Goal: Task Accomplishment & Management: Complete application form

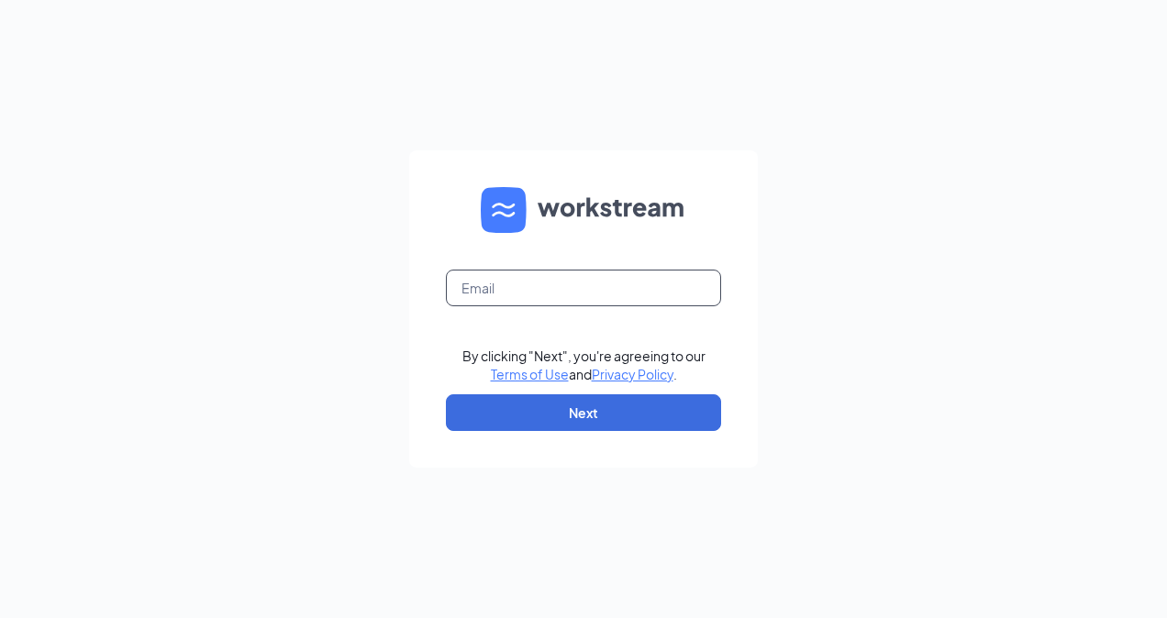
click at [578, 286] on input "text" at bounding box center [583, 288] width 275 height 37
type input "anthony.pouch@ljsilvers.com"
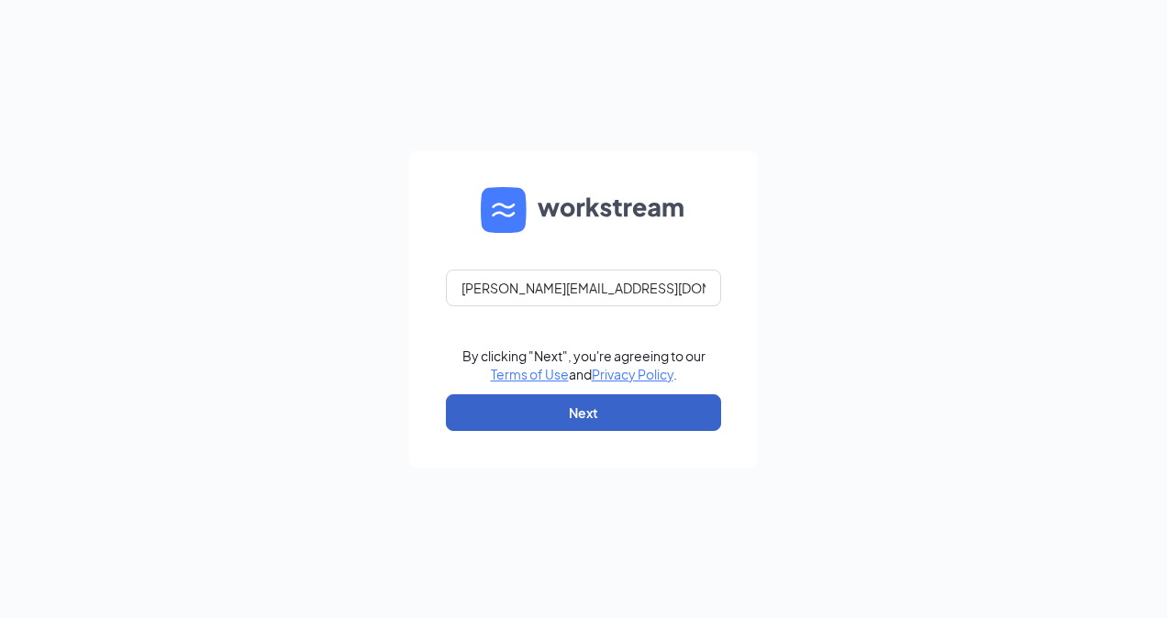
click at [630, 410] on button "Next" at bounding box center [583, 413] width 275 height 37
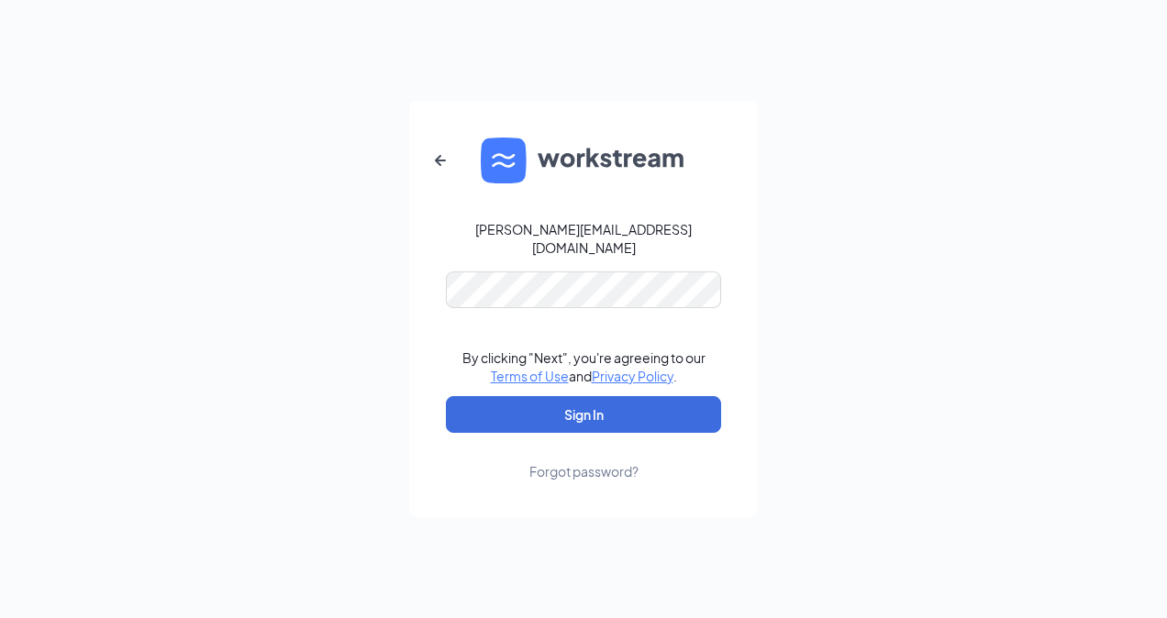
click at [609, 466] on div "Forgot password?" at bounding box center [583, 471] width 109 height 18
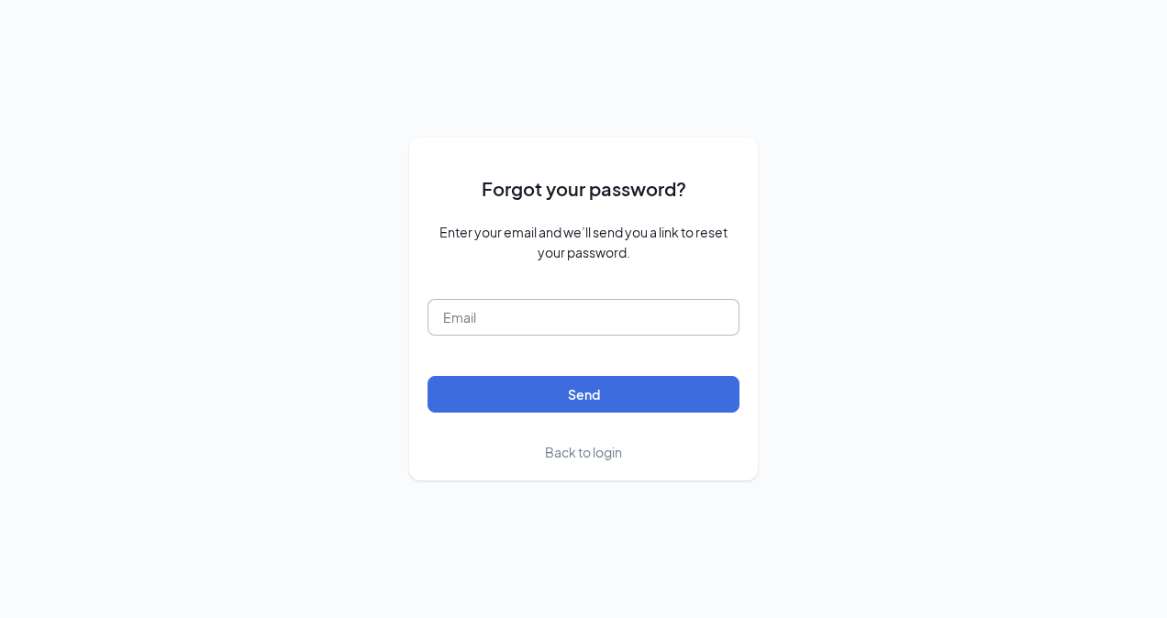
click at [541, 306] on input "text" at bounding box center [584, 317] width 312 height 37
type input "anthony.pouch@ljsilvers.com"
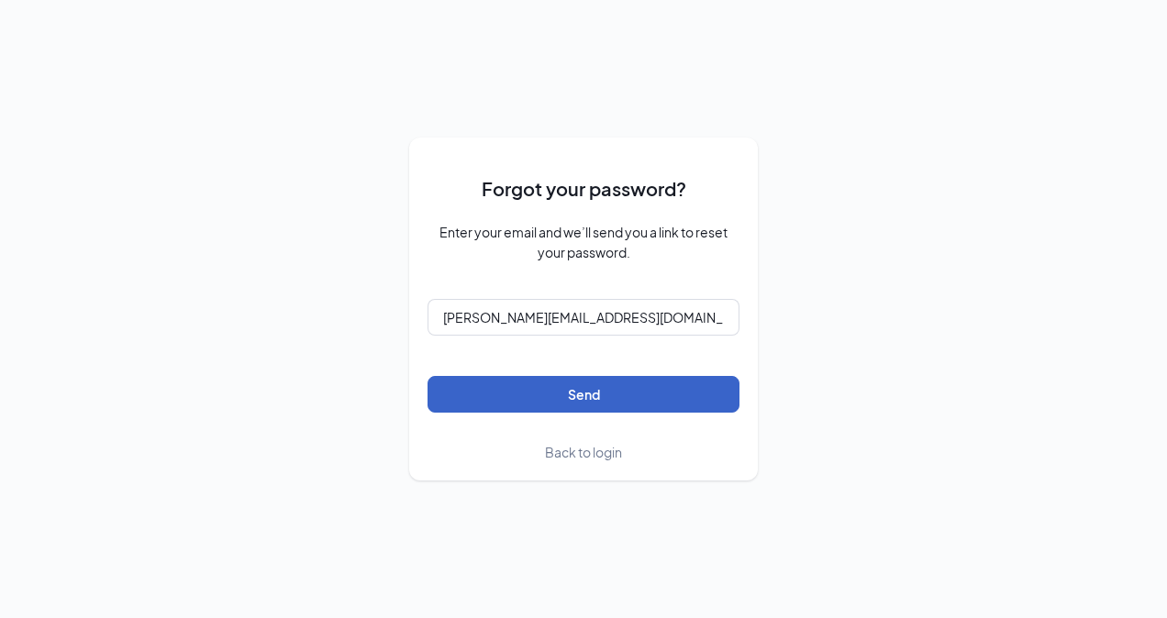
click at [551, 402] on button "Send" at bounding box center [584, 394] width 312 height 37
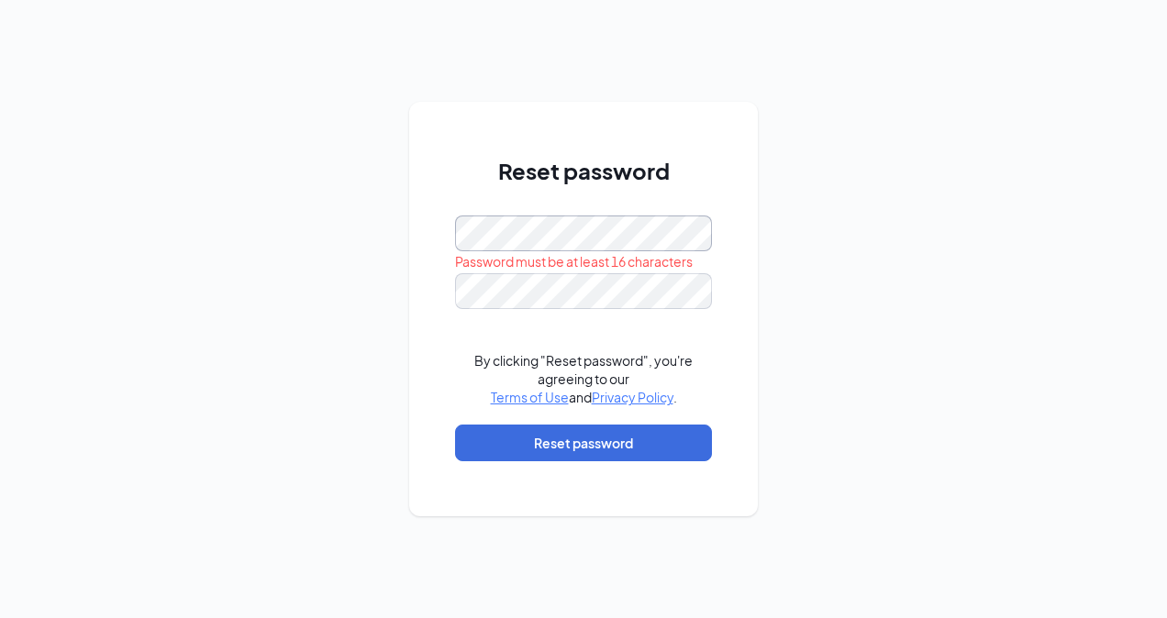
click at [331, 252] on div "Reset password Password must be at least 16 characters By clicking "Reset passw…" at bounding box center [583, 309] width 1167 height 618
click at [133, 360] on div "Reset password Password must be at least 16 characters By clicking "Reset passw…" at bounding box center [583, 309] width 1167 height 618
click at [391, 240] on div "Reset password Password must be at least 16 characters By clicking "Reset passw…" at bounding box center [583, 309] width 1167 height 618
click at [523, 438] on button "Reset password" at bounding box center [583, 443] width 257 height 37
click at [373, 258] on div "Reset password Please input the password By clicking "Reset password", you're a…" at bounding box center [583, 309] width 1167 height 618
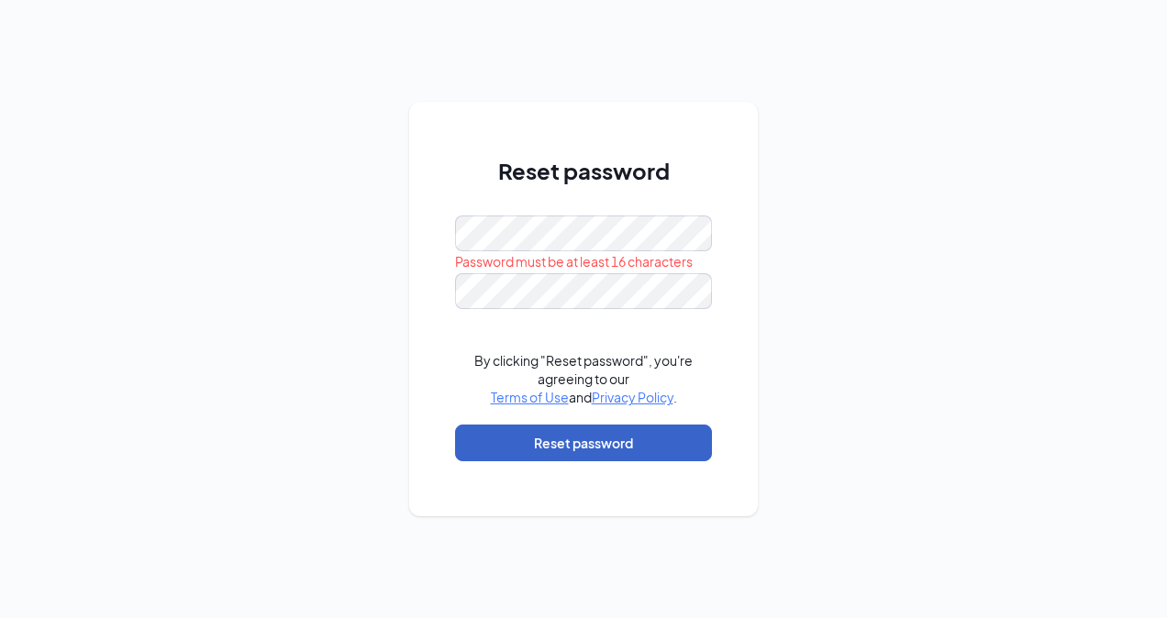
click at [617, 447] on button "Reset password" at bounding box center [583, 443] width 257 height 37
click at [582, 437] on button "Reset password" at bounding box center [583, 443] width 257 height 37
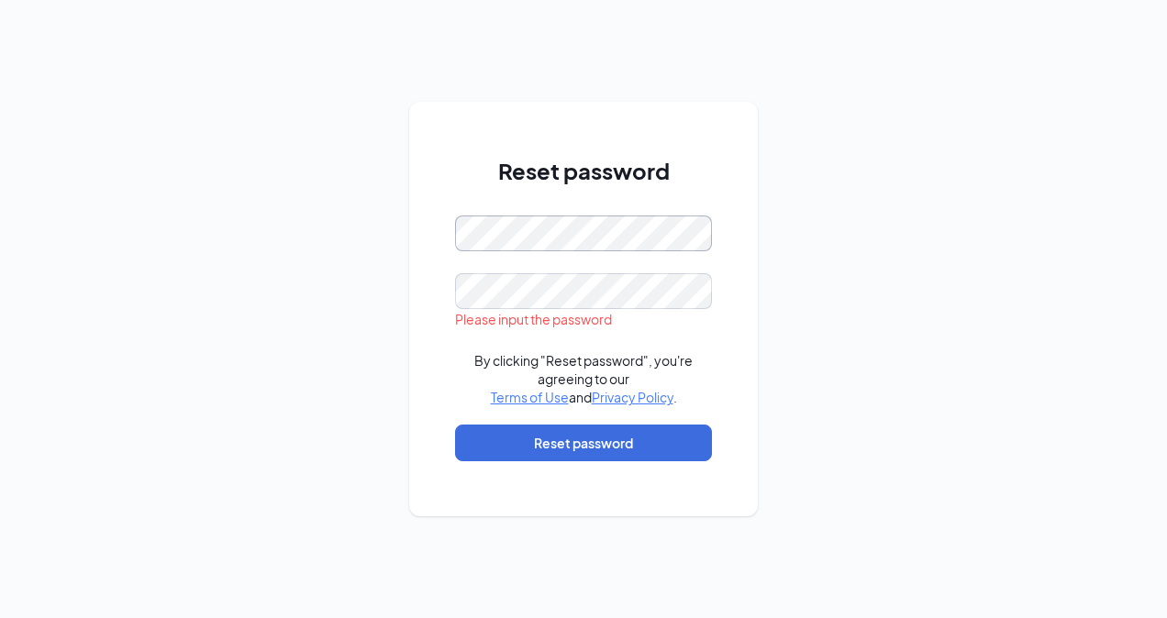
click at [274, 332] on div "Reset password Please input the password By clicking "Reset password", you're a…" at bounding box center [583, 309] width 1167 height 618
click at [239, 276] on div "Reset password Please input the password By clicking "Reset password", you're a…" at bounding box center [583, 309] width 1167 height 618
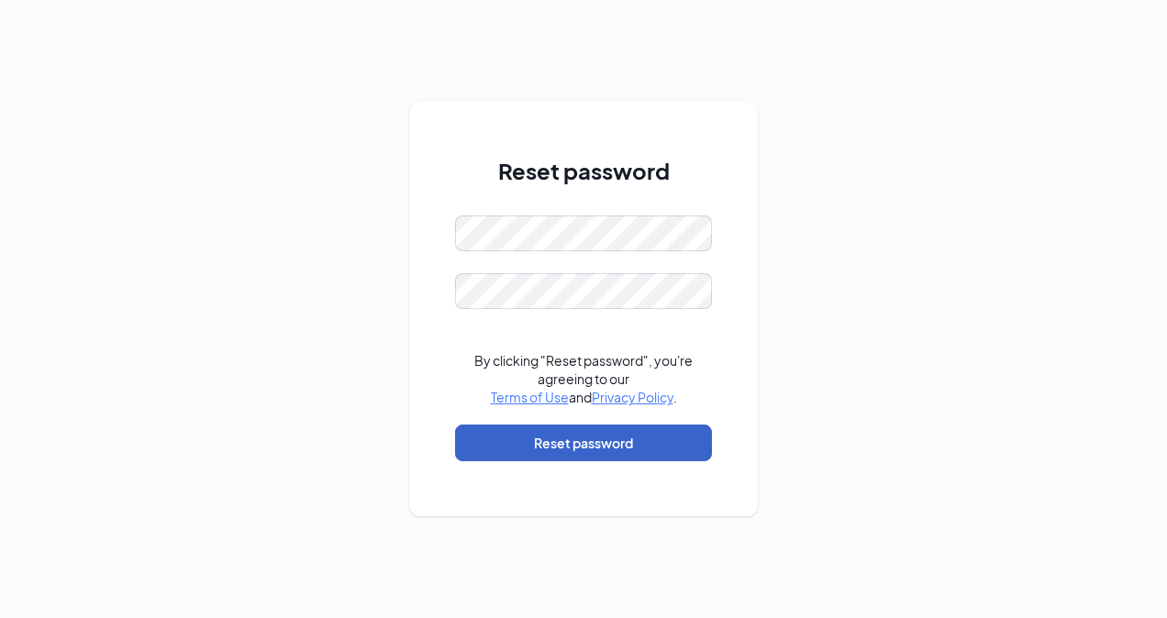
click at [528, 438] on button "Reset password" at bounding box center [583, 443] width 257 height 37
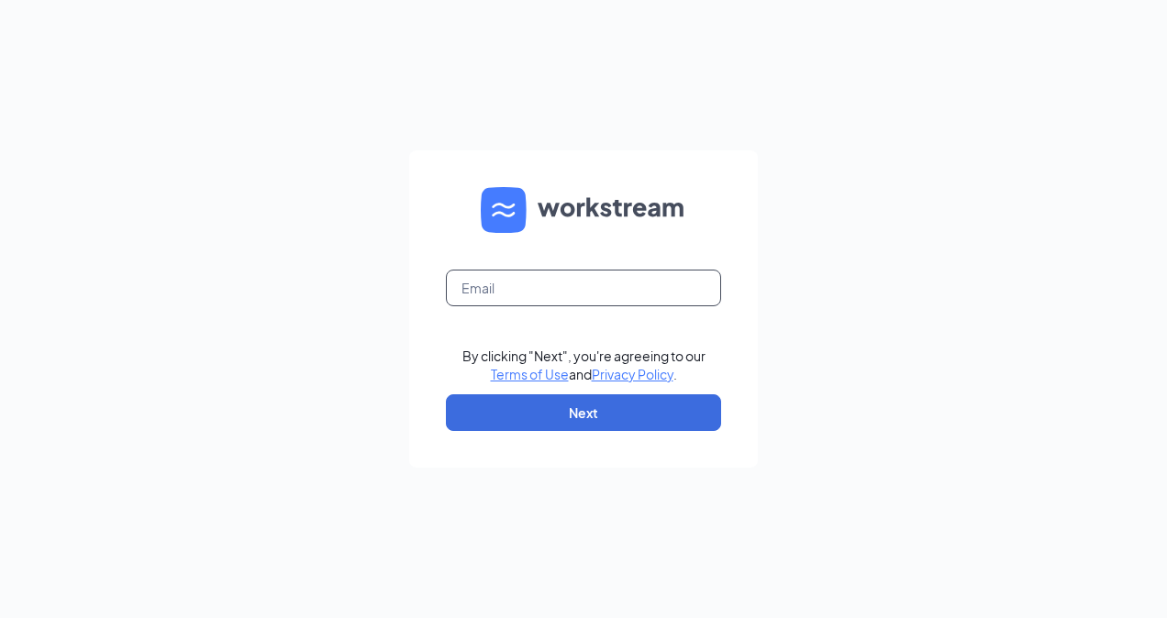
click at [541, 294] on input "text" at bounding box center [583, 288] width 275 height 37
type input "anthony.pouch@ljsilvers.com"
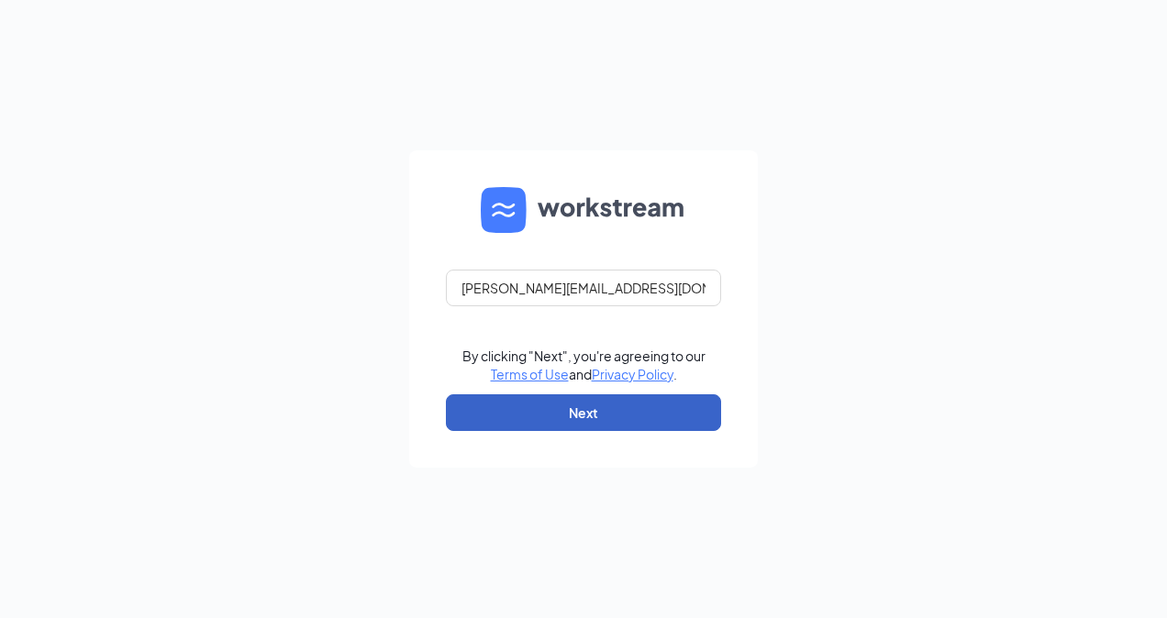
click at [546, 406] on button "Next" at bounding box center [583, 413] width 275 height 37
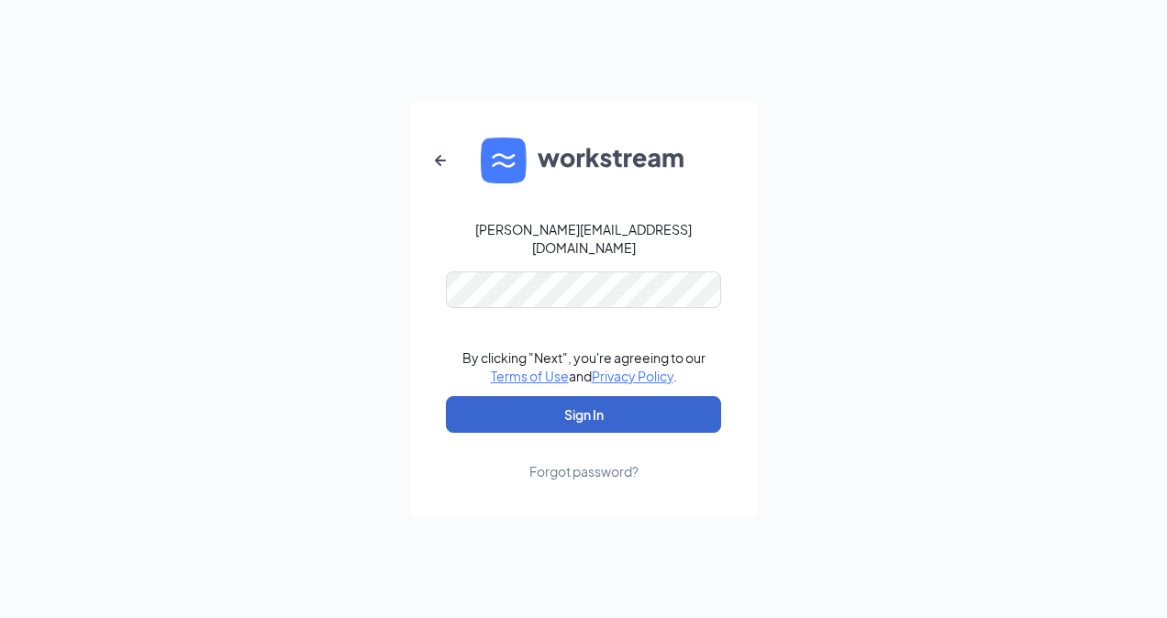
click at [685, 404] on button "Sign In" at bounding box center [583, 414] width 275 height 37
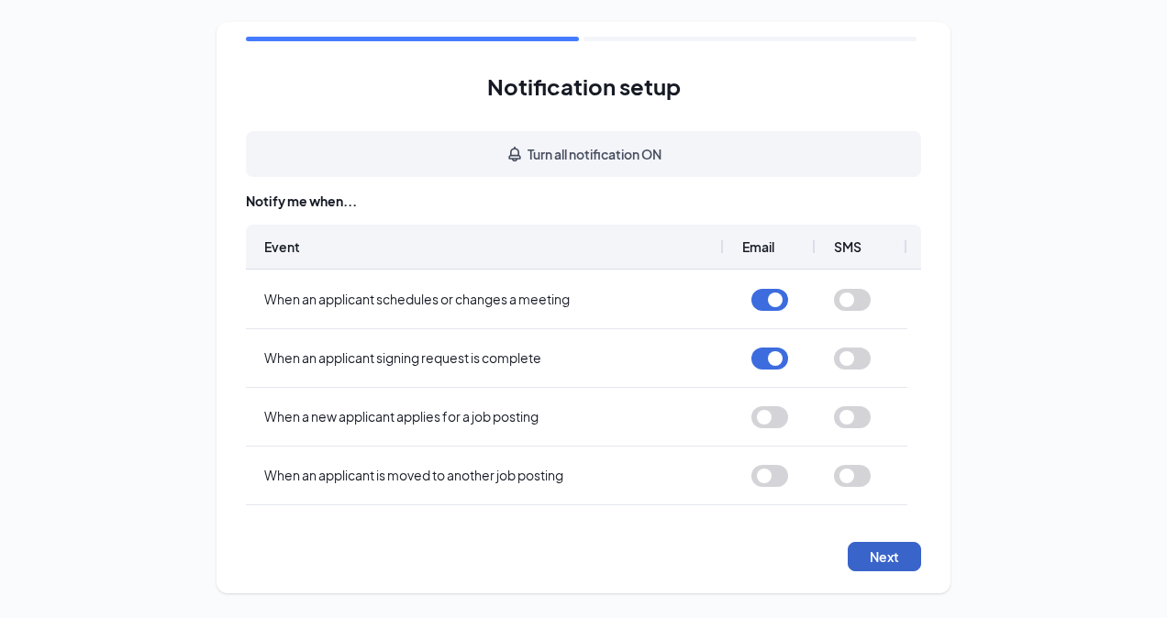
click at [885, 552] on button "Next" at bounding box center [884, 556] width 73 height 29
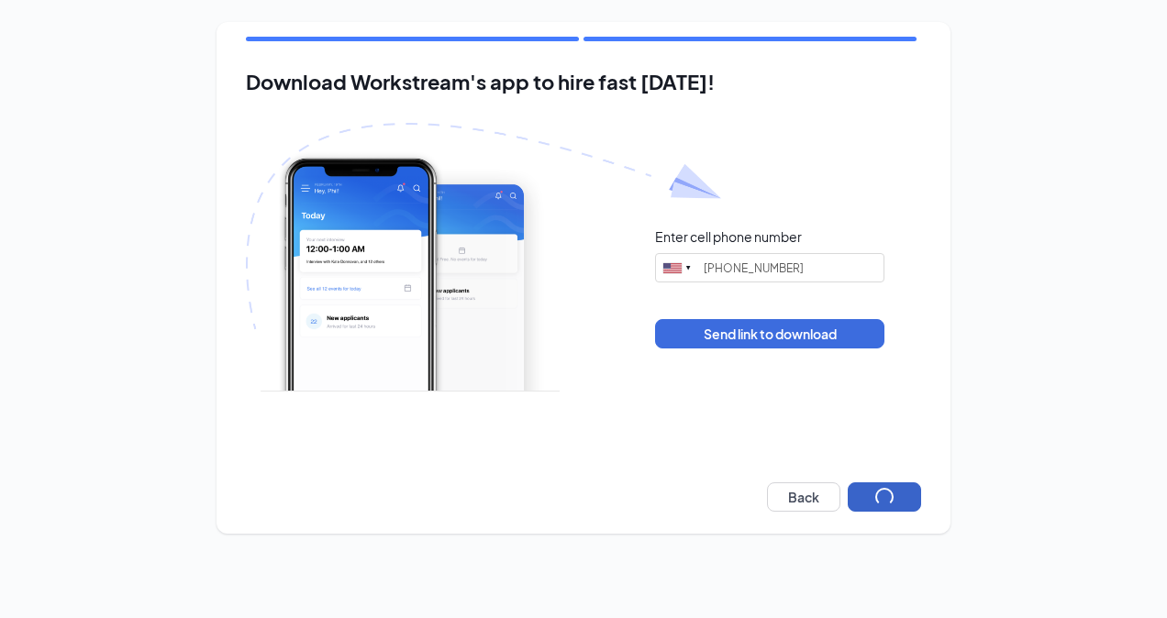
type input "(412) 709-7585"
click at [888, 505] on button "Next" at bounding box center [884, 497] width 73 height 29
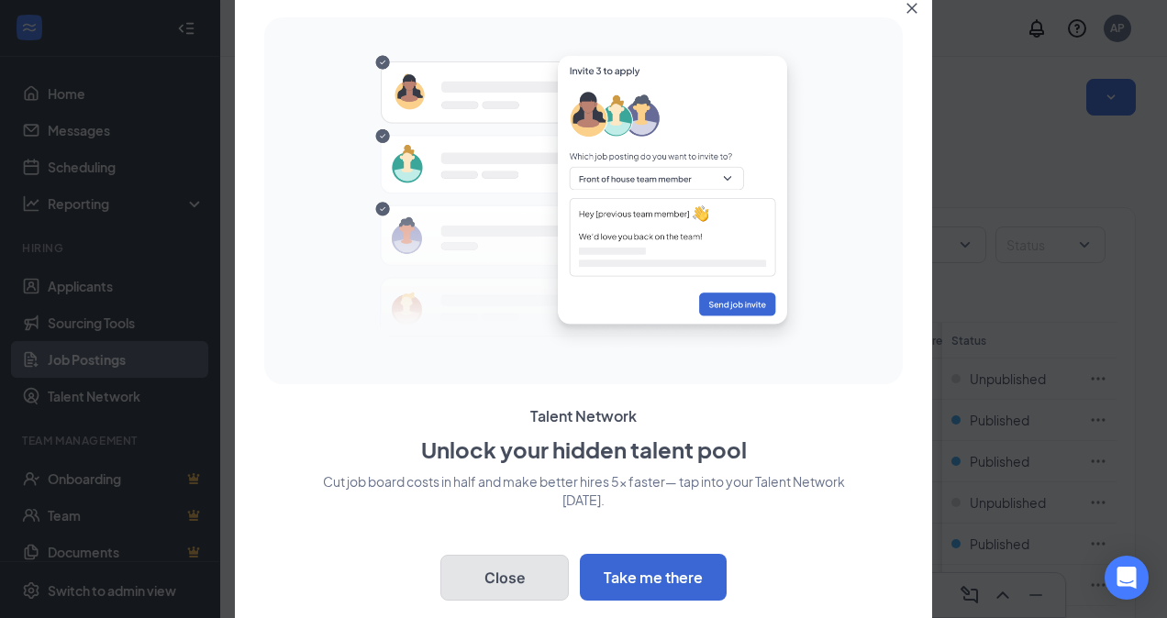
click at [513, 581] on button "Close" at bounding box center [504, 578] width 128 height 46
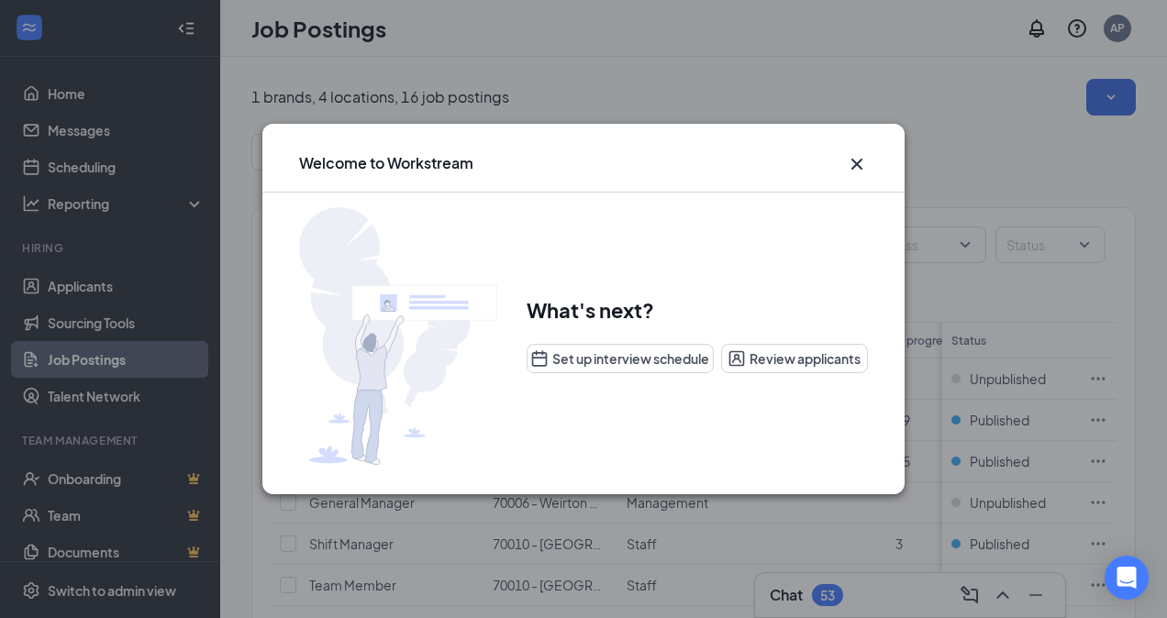
click at [850, 169] on icon "Cross" at bounding box center [857, 164] width 22 height 22
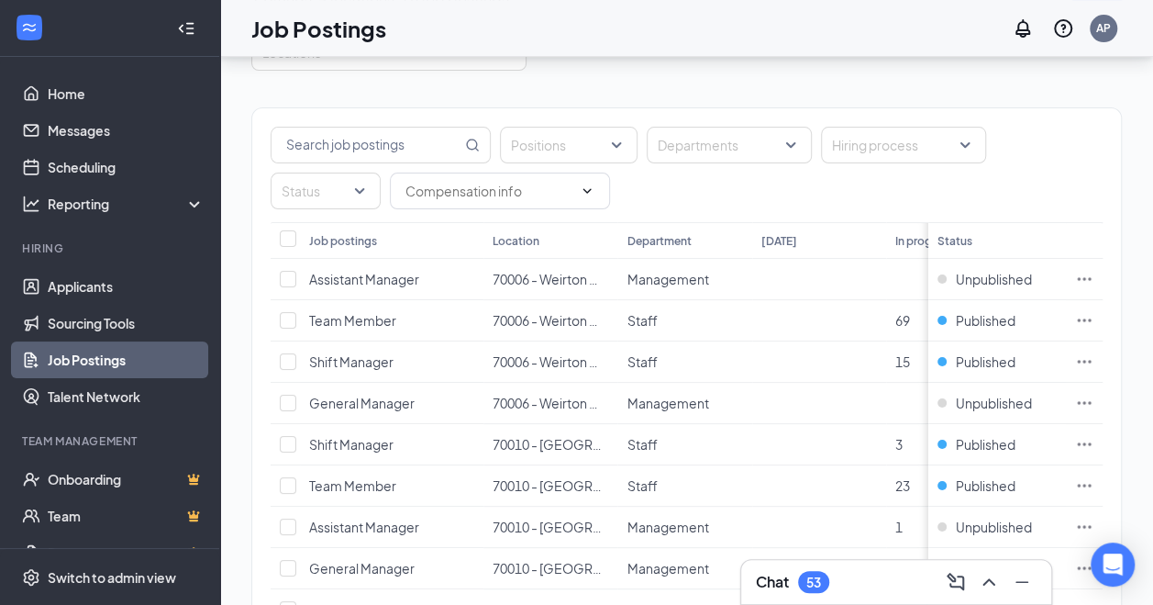
scroll to position [101, 2]
click at [791, 143] on div "Departments" at bounding box center [729, 144] width 165 height 37
click at [795, 78] on div "Positions Departments Hiring process Status Job postings Location Department [D…" at bounding box center [686, 534] width 871 height 929
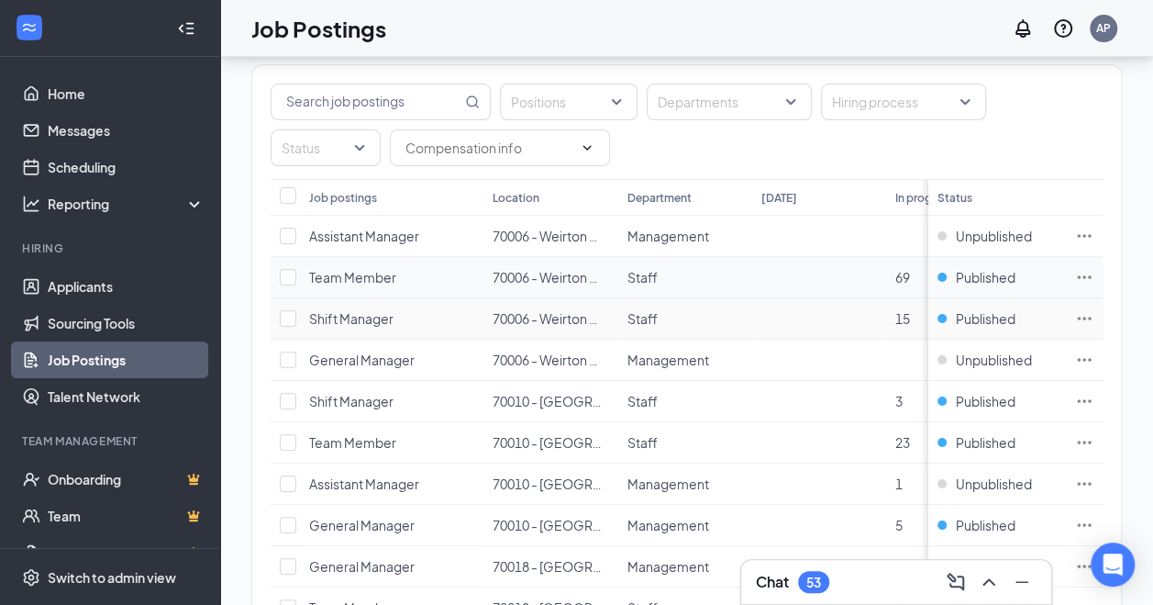
scroll to position [174, 2]
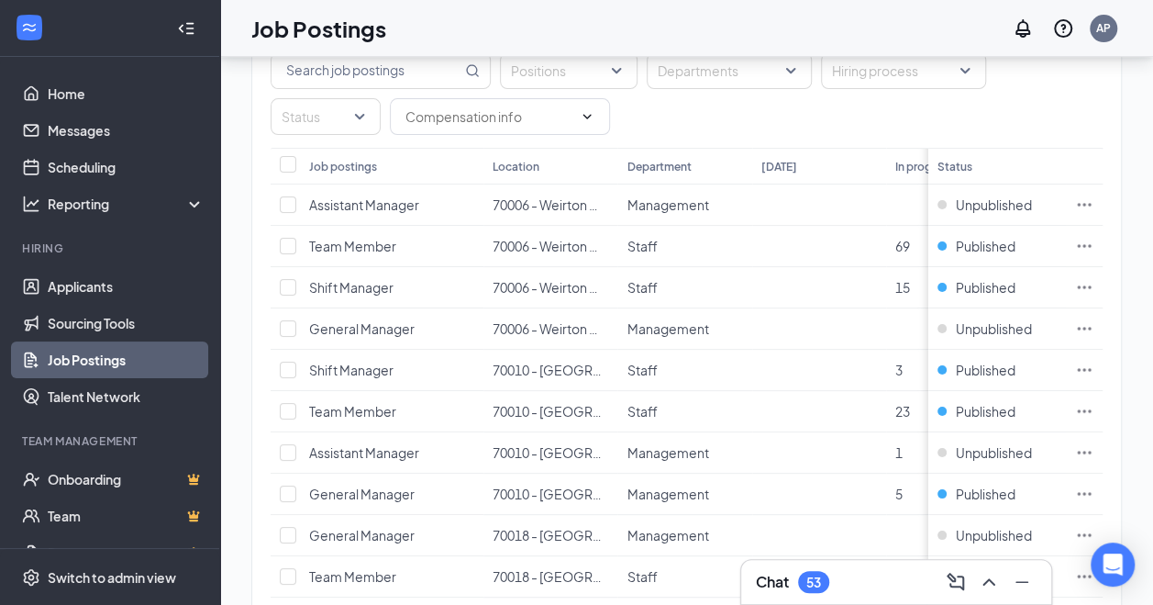
click at [918, 585] on div "Chat 53" at bounding box center [896, 581] width 281 height 29
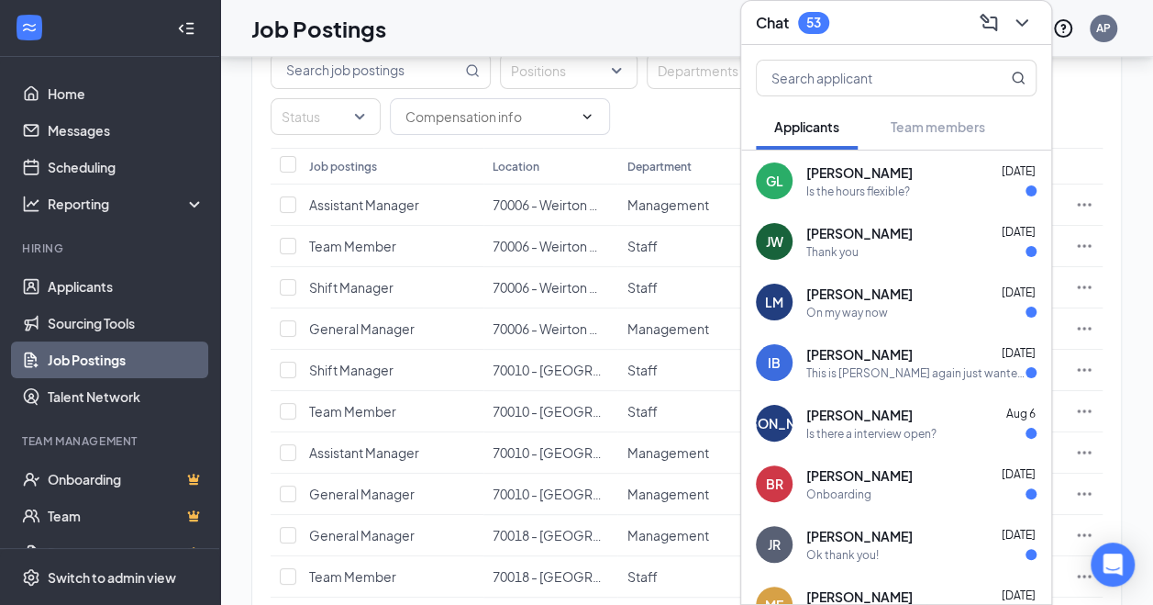
click at [1019, 22] on icon "ChevronDown" at bounding box center [1022, 23] width 22 height 22
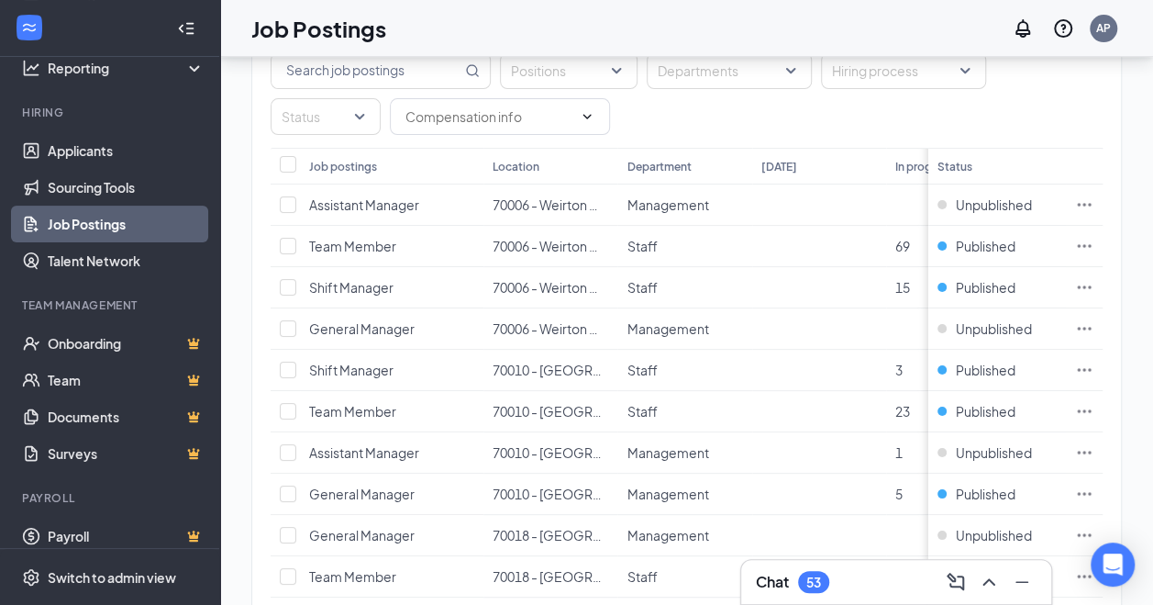
scroll to position [0, 0]
